Goal: Navigation & Orientation: Find specific page/section

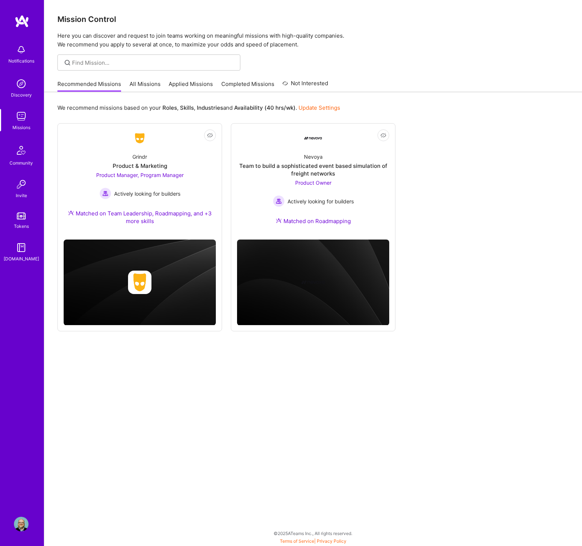
click at [187, 84] on link "Applied Missions" at bounding box center [191, 86] width 44 height 12
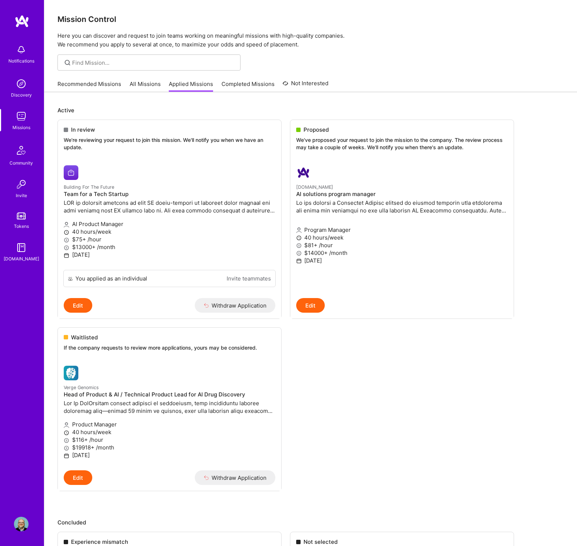
click at [22, 526] on img at bounding box center [21, 524] width 15 height 15
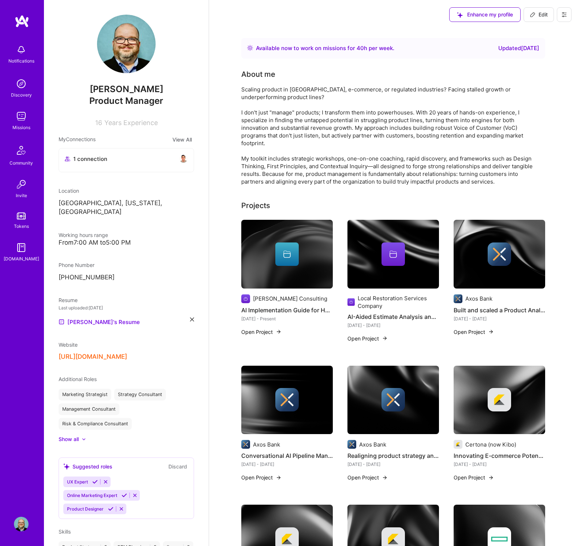
click at [181, 353] on div "[URL][DOMAIN_NAME]" at bounding box center [126, 357] width 135 height 8
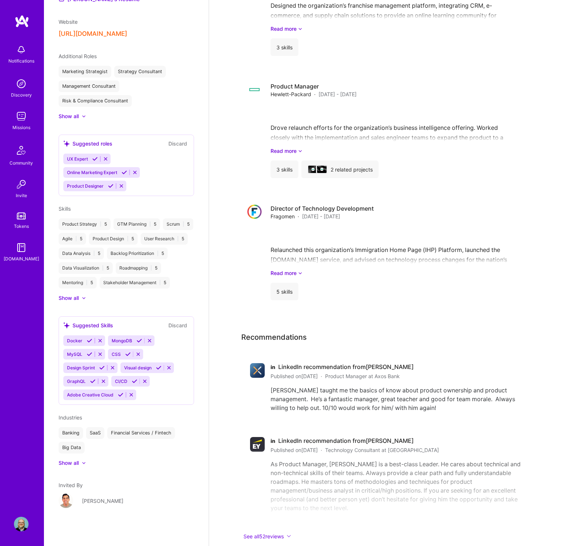
scroll to position [1613, 0]
